Goal: Transaction & Acquisition: Purchase product/service

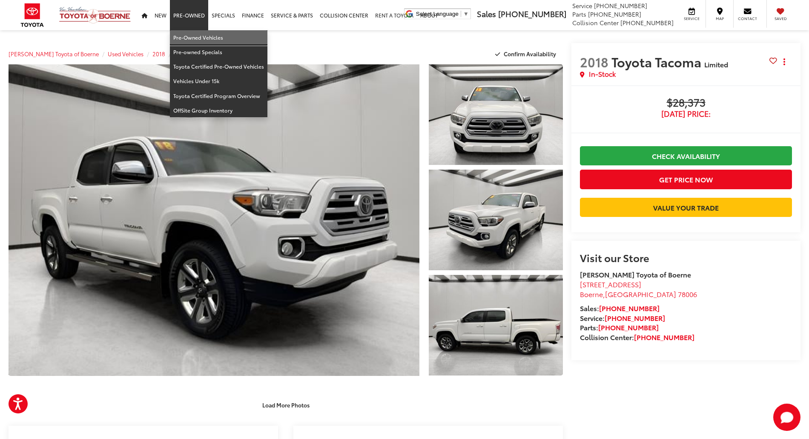
click at [204, 37] on link "Pre-Owned Vehicles" at bounding box center [218, 37] width 97 height 14
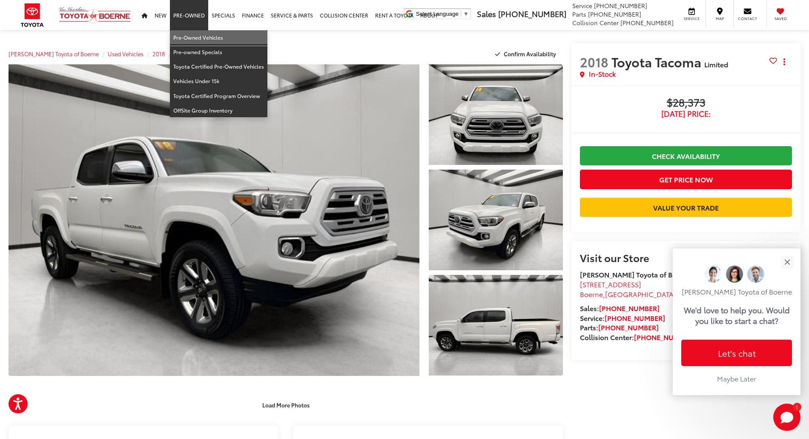
click at [189, 33] on link "Pre-Owned Vehicles" at bounding box center [218, 37] width 97 height 14
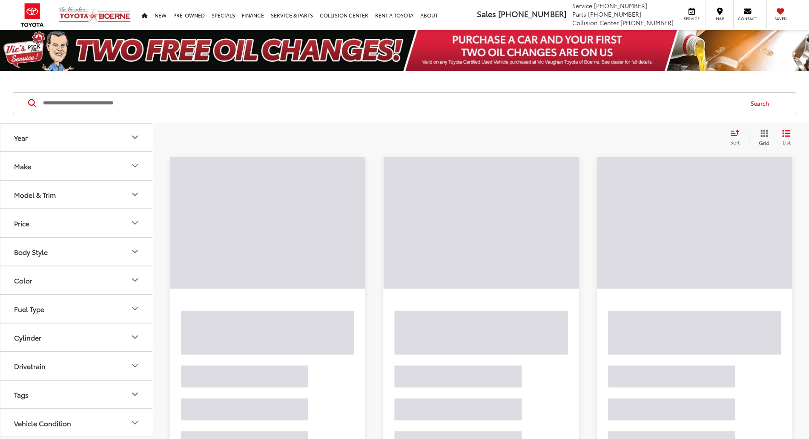
click at [286, 106] on input "Search by Make, Model, or Keyword" at bounding box center [392, 103] width 700 height 20
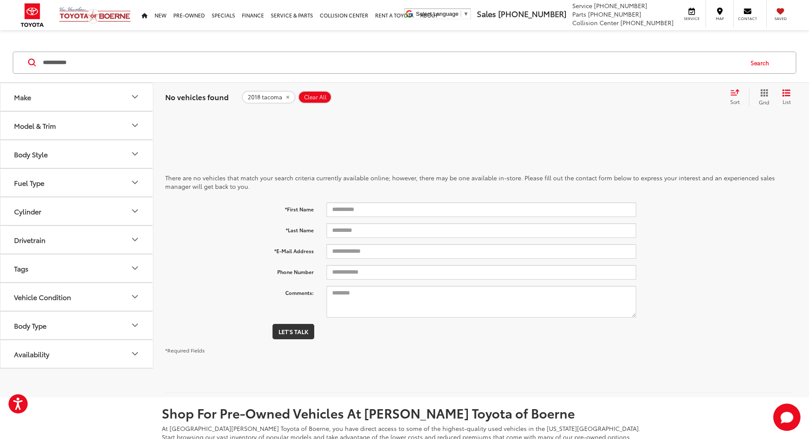
drag, startPoint x: 135, startPoint y: 62, endPoint x: 0, endPoint y: 58, distance: 135.5
click at [0, 60] on div "**********" at bounding box center [404, 63] width 809 height 40
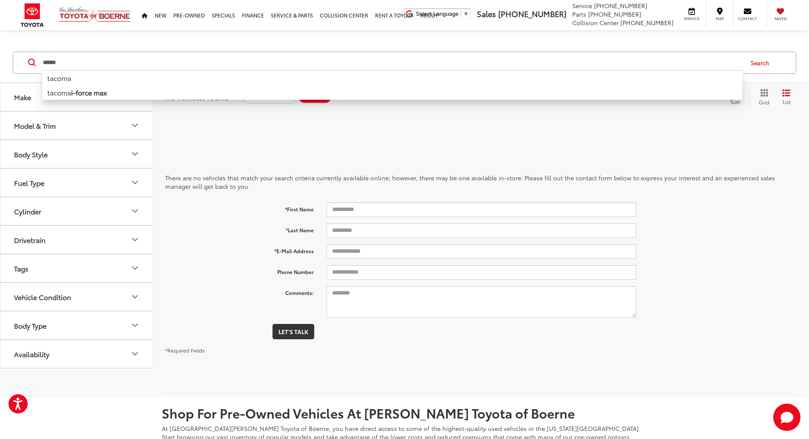
type input "******"
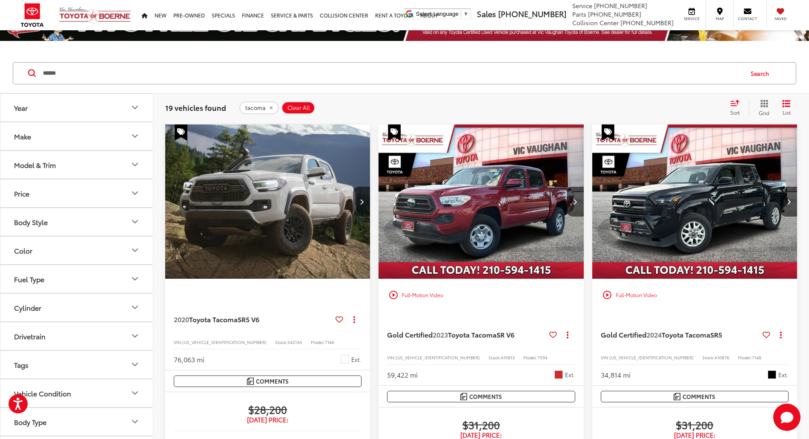
scroll to position [57, 0]
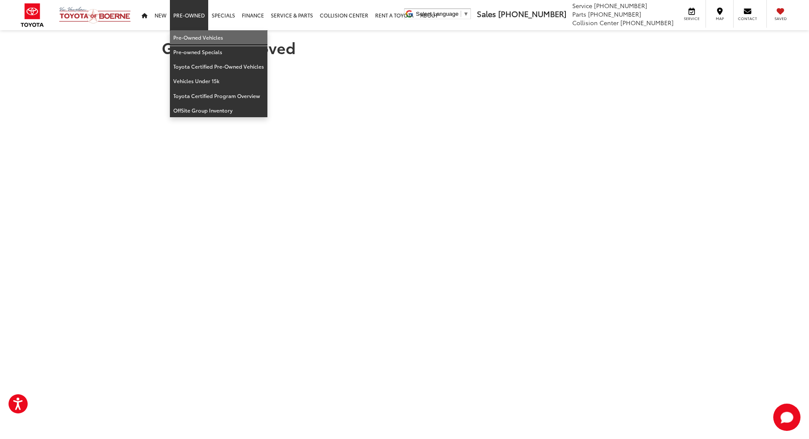
click at [197, 33] on link "Pre-Owned Vehicles" at bounding box center [218, 37] width 97 height 14
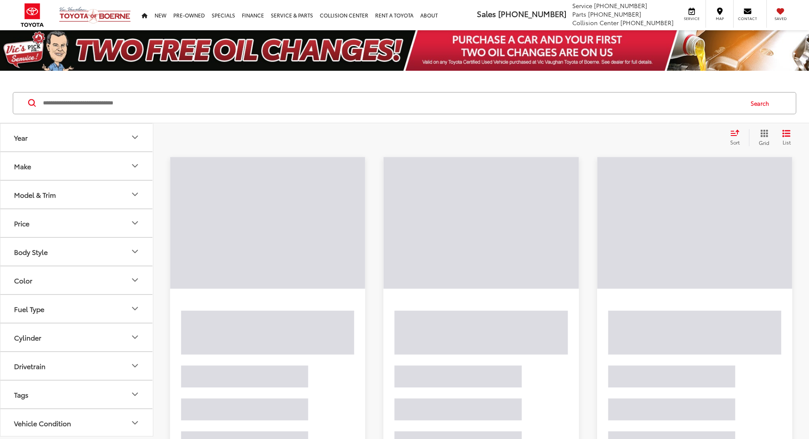
click at [115, 96] on input "Search by Make, Model, or Keyword" at bounding box center [392, 103] width 700 height 20
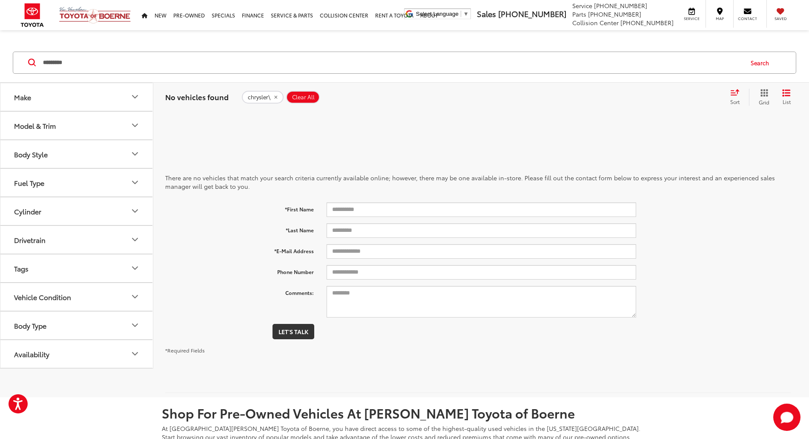
click at [122, 68] on input "*********" at bounding box center [392, 62] width 700 height 20
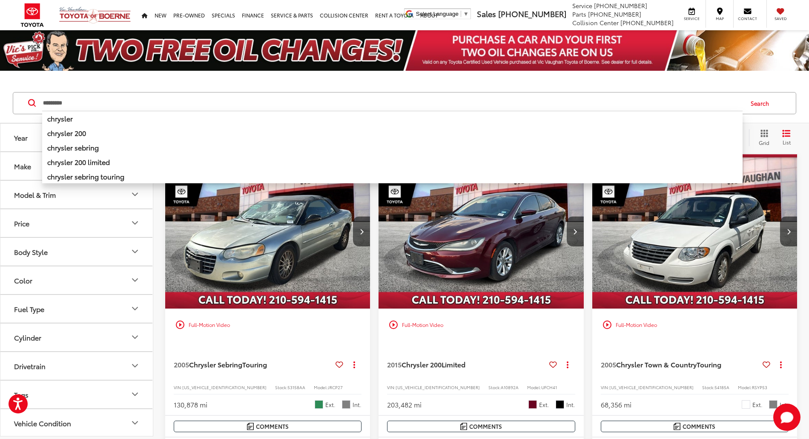
type input "*********"
click at [592, 239] on img "2005 Chrysler Town & Country Touring 0" at bounding box center [695, 231] width 206 height 155
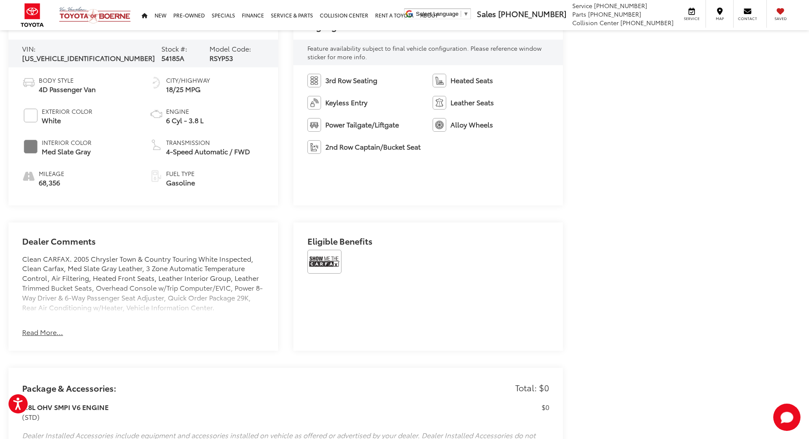
scroll to position [454, 0]
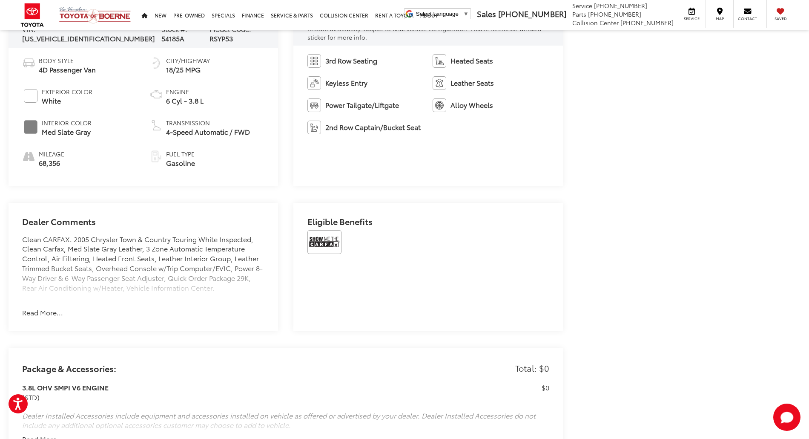
click at [44, 316] on div "Dealer Comments Clean CARFAX. 2005 Chrysler Town & Country Touring White Inspec…" at bounding box center [143, 267] width 269 height 129
click at [44, 312] on button "Read More..." at bounding box center [42, 312] width 41 height 10
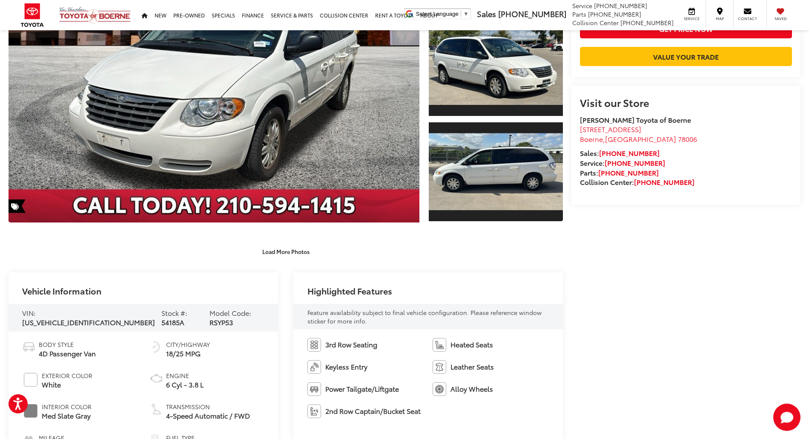
scroll to position [0, 0]
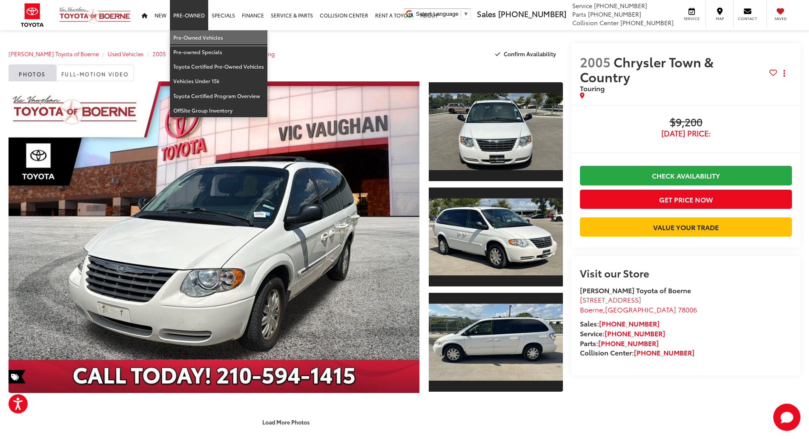
drag, startPoint x: 172, startPoint y: 38, endPoint x: 189, endPoint y: 38, distance: 17.0
click at [172, 38] on link "Pre-Owned Vehicles" at bounding box center [218, 37] width 97 height 14
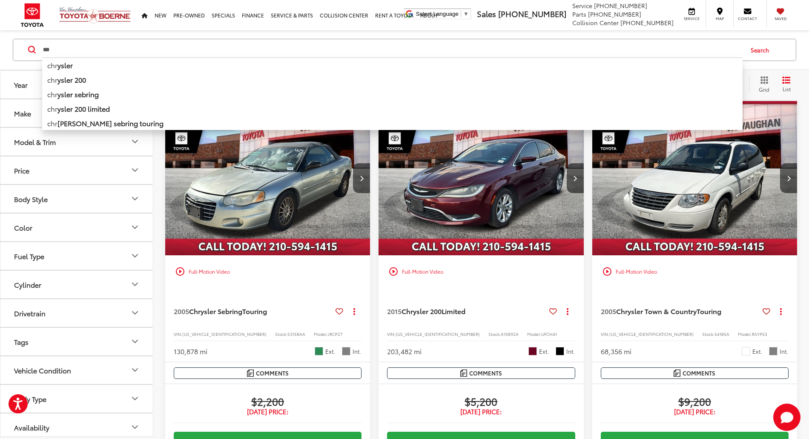
scroll to position [53, 0]
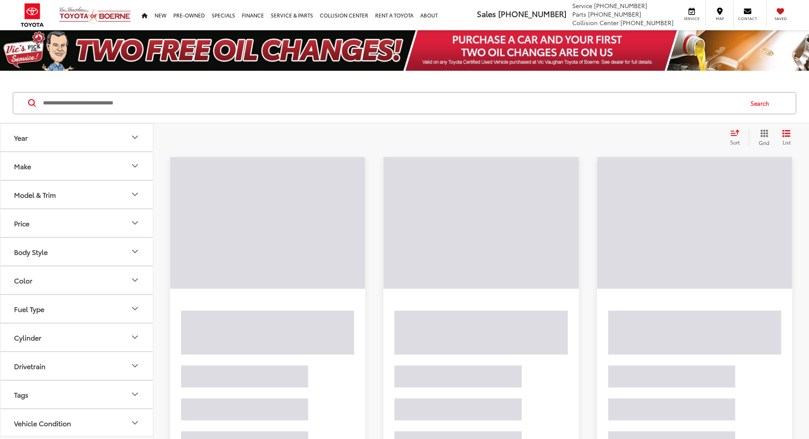
click at [176, 100] on input "Search by Make, Model, or Keyword" at bounding box center [392, 103] width 700 height 20
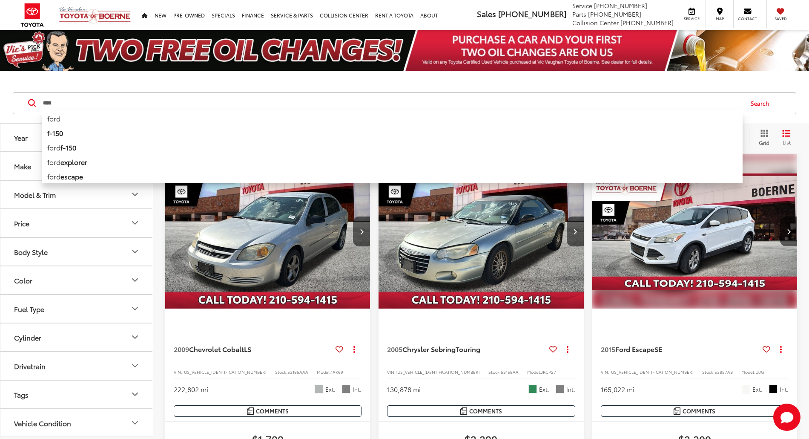
type input "****"
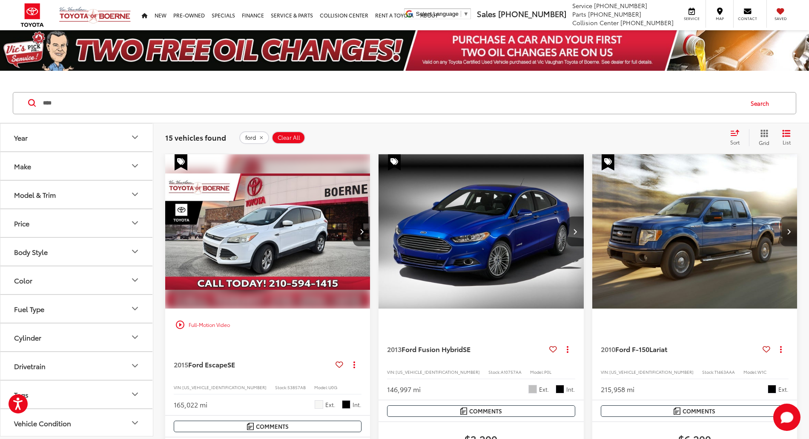
click at [780, 216] on button "Next image" at bounding box center [788, 231] width 17 height 30
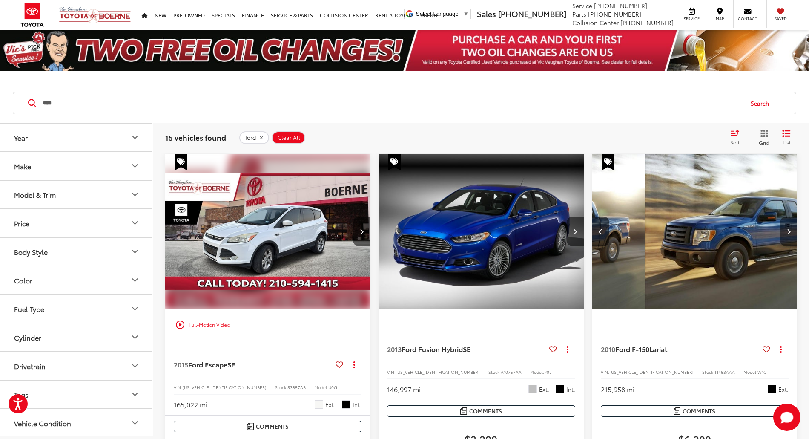
click at [780, 216] on button "Next image" at bounding box center [788, 231] width 17 height 30
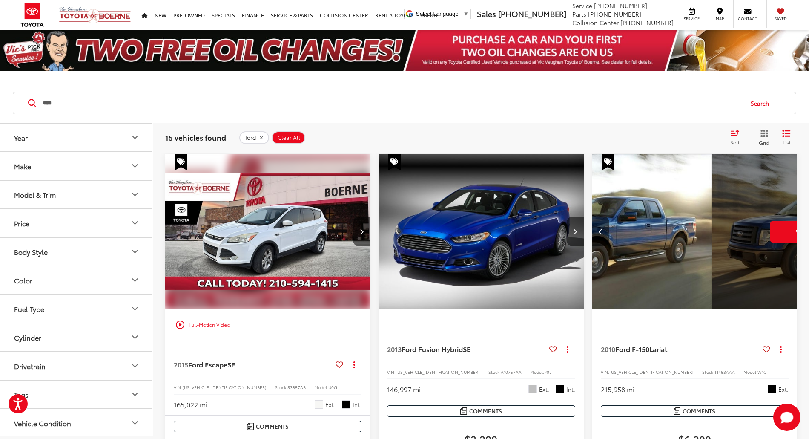
scroll to position [0, 306]
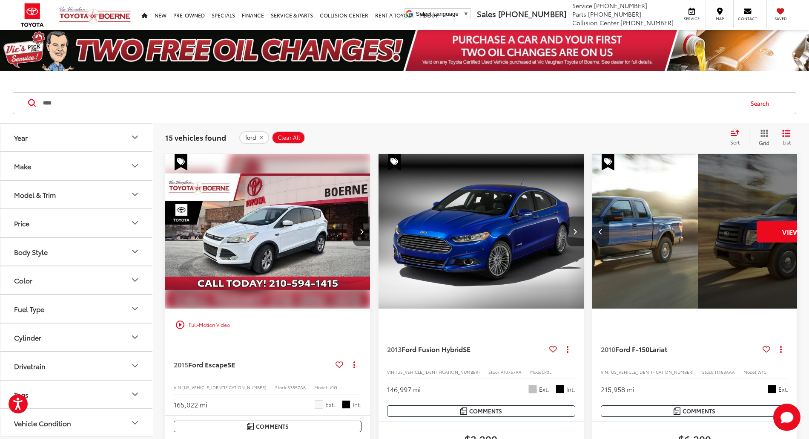
click at [599, 228] on icon "Previous image" at bounding box center [601, 231] width 4 height 6
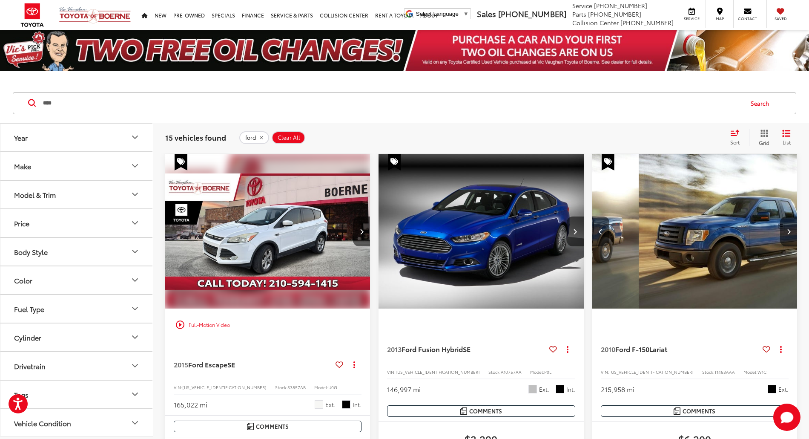
scroll to position [0, 152]
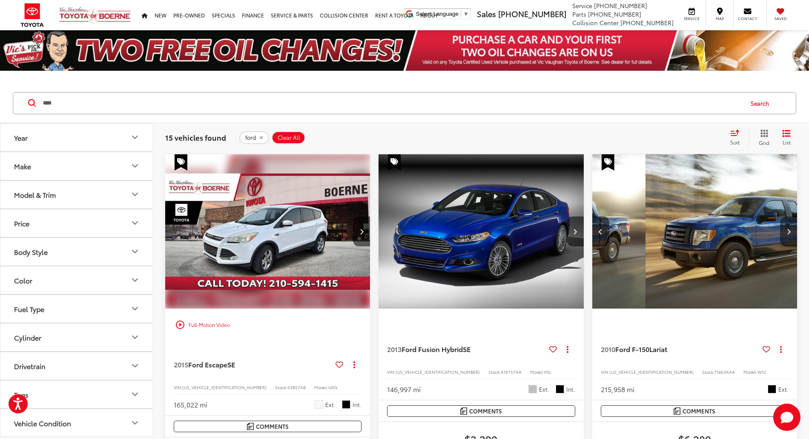
click at [780, 216] on button "Next image" at bounding box center [788, 231] width 17 height 30
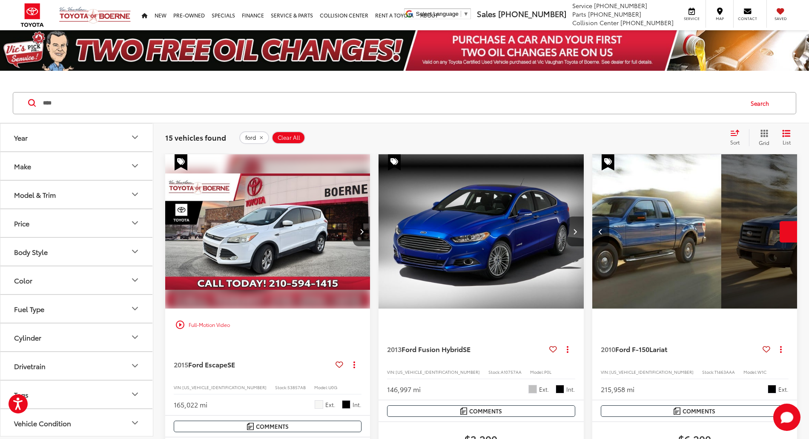
scroll to position [0, 306]
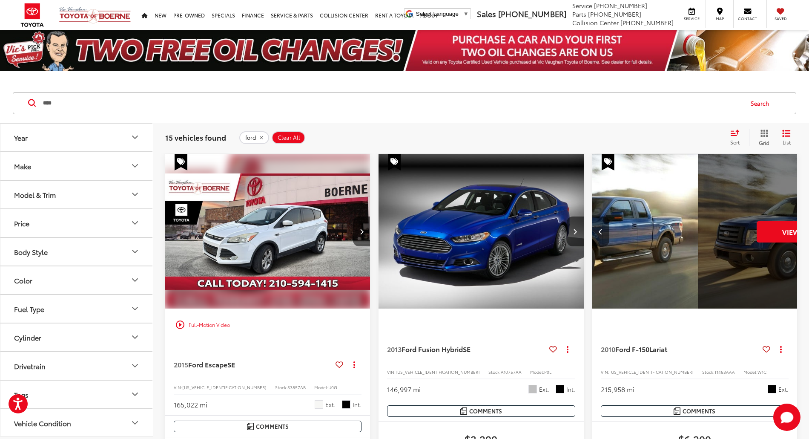
click at [698, 206] on div "View More" at bounding box center [801, 231] width 206 height 155
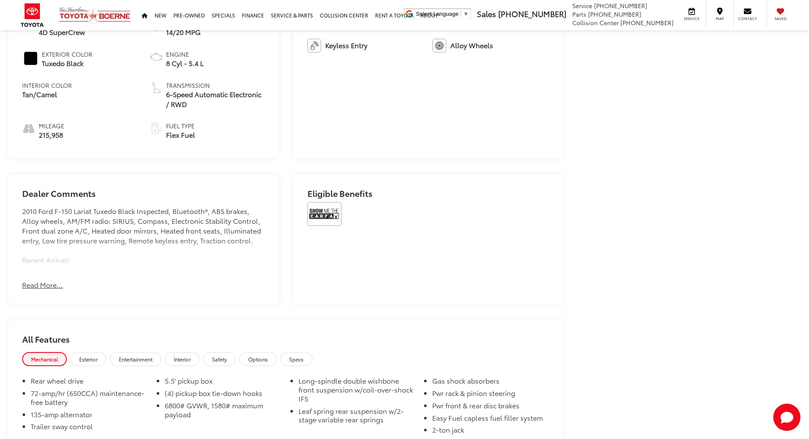
click at [54, 277] on div "Dealer Comments 2010 Ford F-150 Lariat Tuxedo Black Inspected, Bluetooth®, ABS …" at bounding box center [143, 239] width 269 height 129
click at [52, 283] on button "Read More..." at bounding box center [42, 285] width 41 height 10
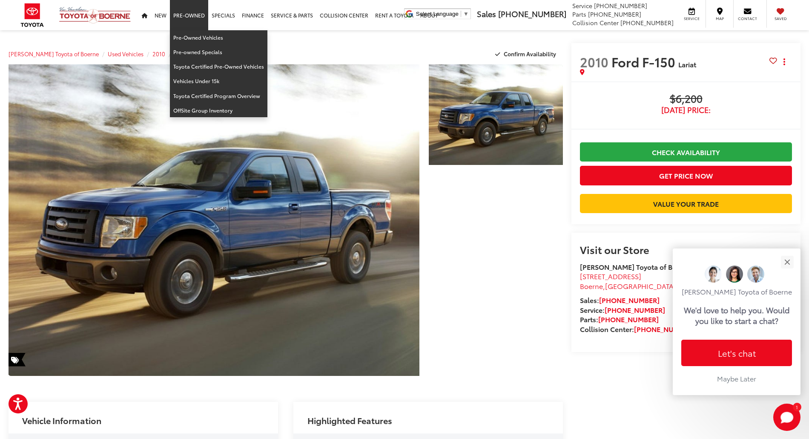
click at [187, 29] on link "Pre-Owned" at bounding box center [189, 15] width 38 height 30
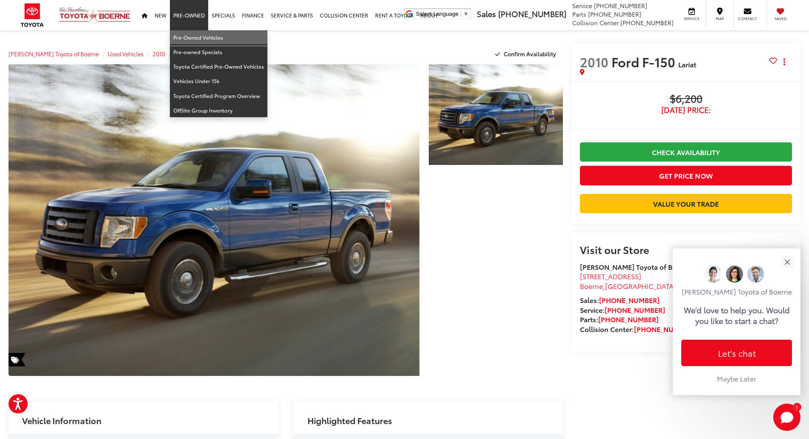
click at [199, 35] on link "Pre-Owned Vehicles" at bounding box center [218, 37] width 97 height 14
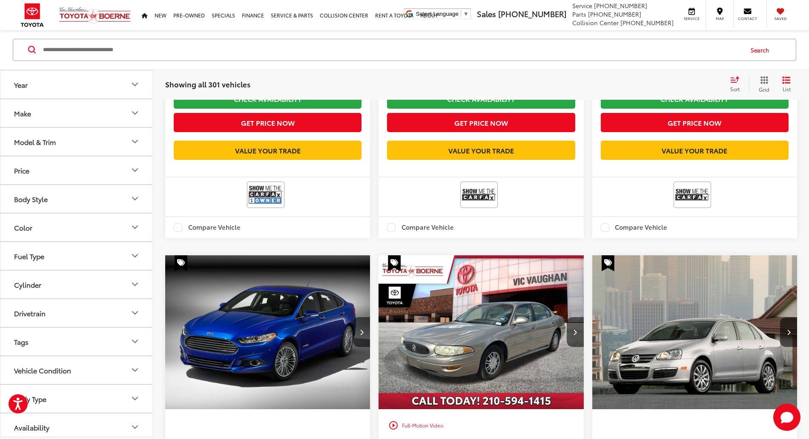
scroll to position [112, 0]
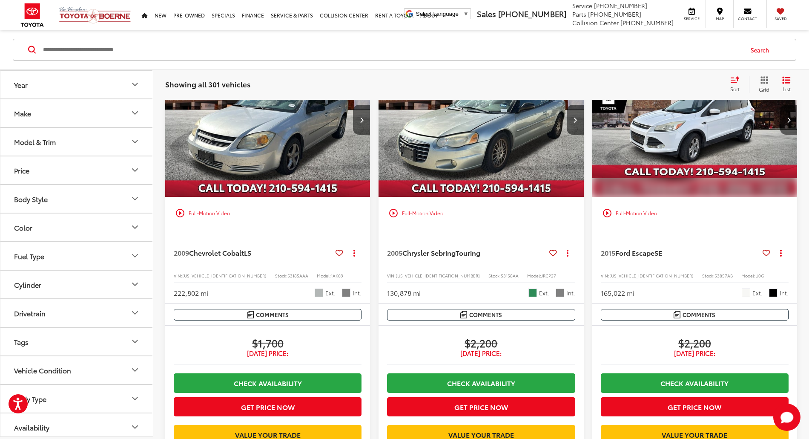
drag, startPoint x: 748, startPoint y: 220, endPoint x: 728, endPoint y: 221, distance: 20.9
copy span "A10757AA"
click at [110, 46] on input "Search by Make, Model, or Keyword" at bounding box center [392, 50] width 700 height 20
paste input "********"
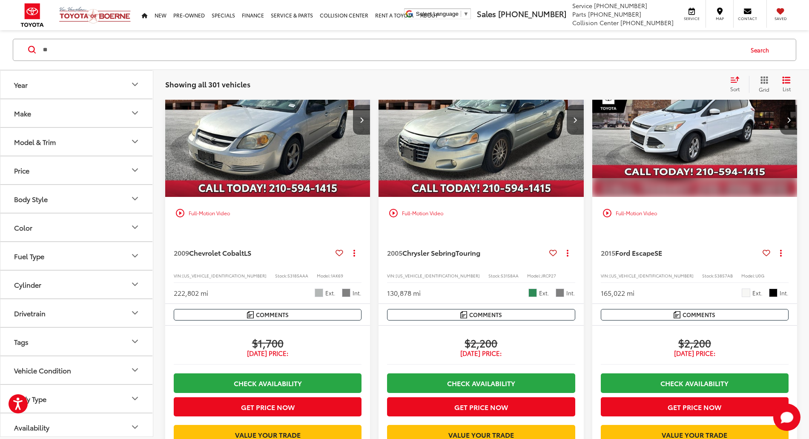
type input "*"
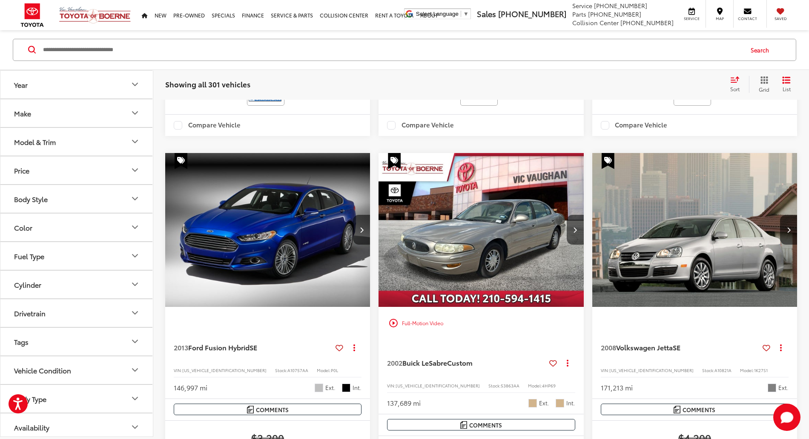
scroll to position [511, 0]
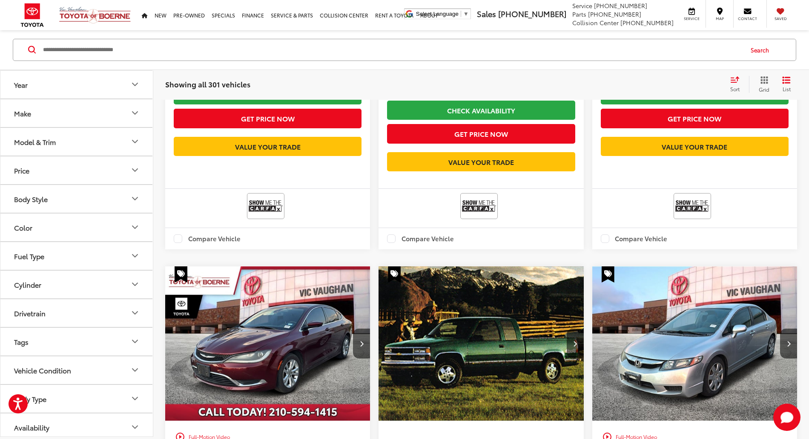
scroll to position [941, 0]
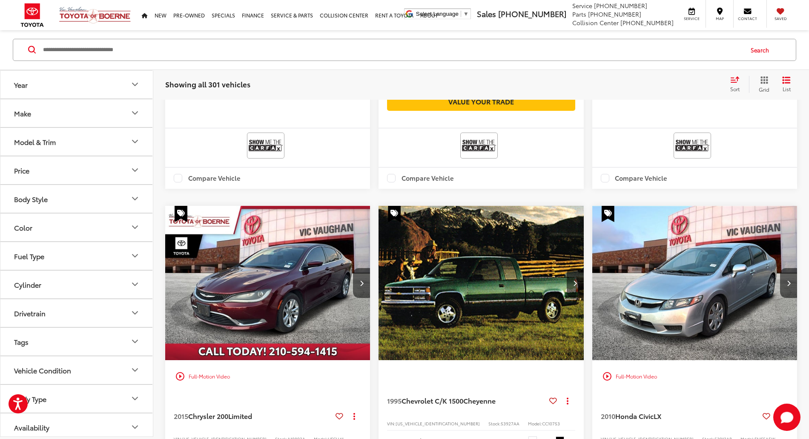
drag, startPoint x: 745, startPoint y: 202, endPoint x: 750, endPoint y: 163, distance: 38.7
